Goal: Navigation & Orientation: Find specific page/section

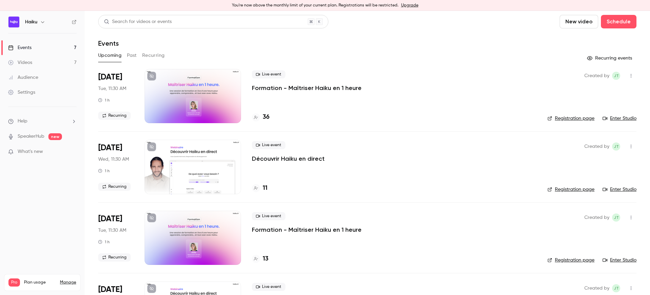
click at [360, 50] on div "Search for videos or events New video Schedule Events Upcoming Past Recurring R…" at bounding box center [367, 286] width 538 height 542
